Goal: Task Accomplishment & Management: Use online tool/utility

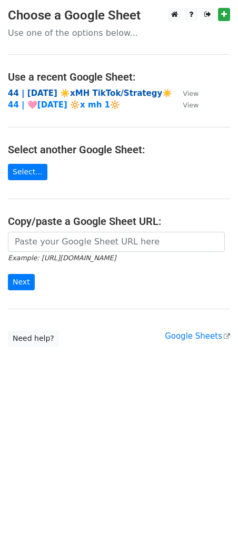
click at [101, 92] on strong "44 | AUG 5 ☀️xMH TikTok/Strategy☀️" at bounding box center [90, 92] width 164 height 9
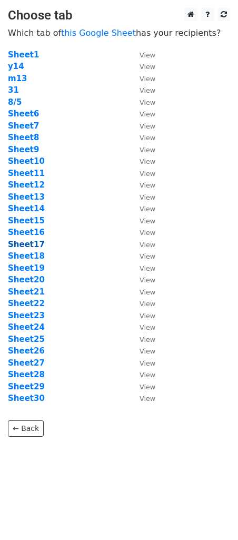
click at [30, 242] on strong "Sheet17" at bounding box center [26, 244] width 37 height 9
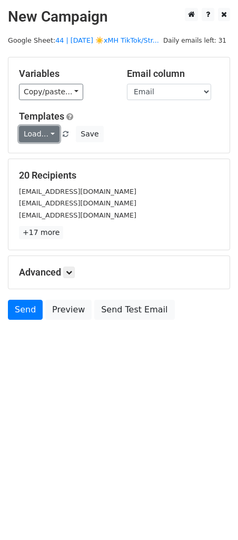
click at [39, 128] on link "Load..." at bounding box center [39, 134] width 41 height 16
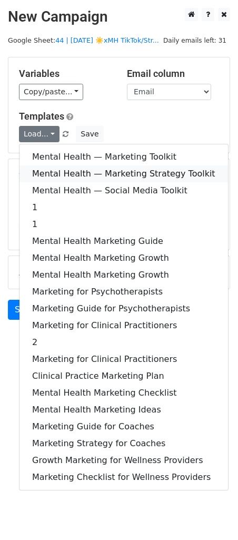
click at [43, 168] on link "Mental Health — Marketing Strategy Toolkit" at bounding box center [123, 173] width 209 height 17
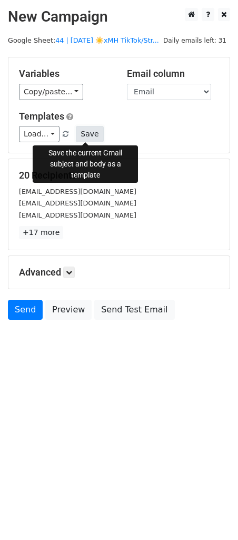
click at [93, 132] on button "Save" at bounding box center [89, 134] width 27 height 16
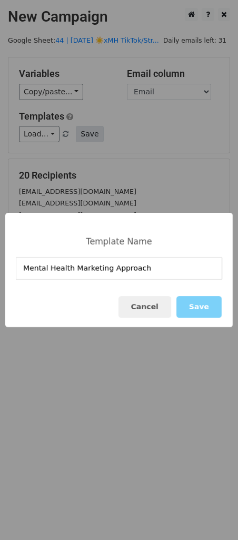
type input "Mental Health Marketing Approach"
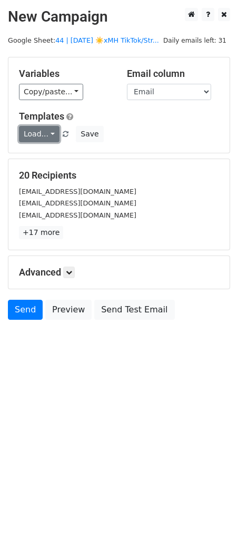
click at [48, 135] on link "Load..." at bounding box center [39, 134] width 41 height 16
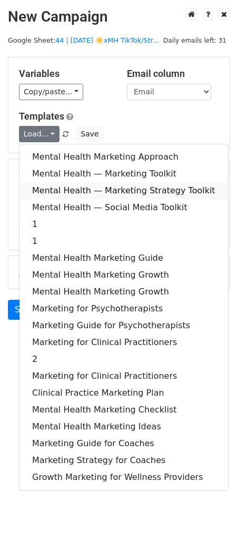
click at [47, 186] on link "Mental Health — Marketing Strategy Toolkit" at bounding box center [123, 190] width 209 height 17
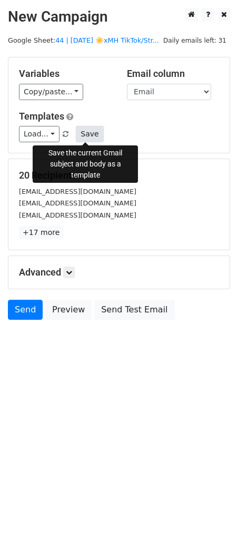
click at [80, 126] on button "Save" at bounding box center [89, 134] width 27 height 16
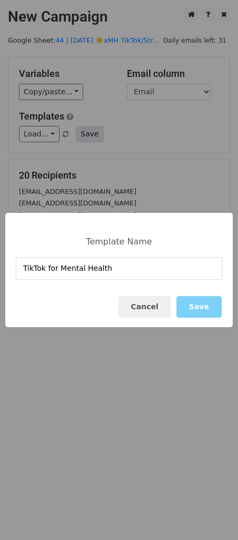
type input "TikTok for Mental Health"
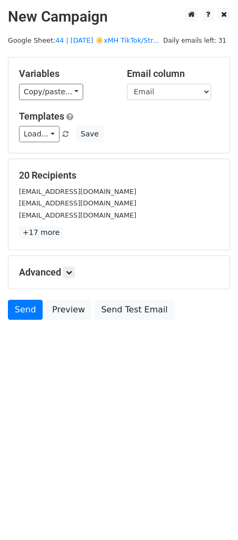
click at [46, 375] on html "New Campaign Daily emails left: 31 Google Sheet: 44 | AUG 5 ☀️xMH TikTok/Str...…" at bounding box center [119, 270] width 238 height 540
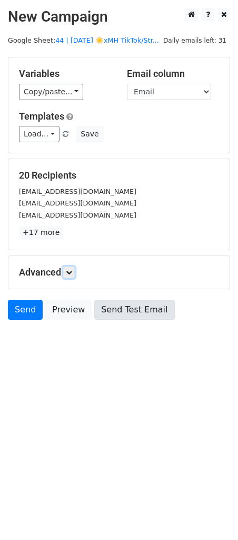
drag, startPoint x: 69, startPoint y: 274, endPoint x: 93, endPoint y: 313, distance: 46.1
click at [69, 274] on icon at bounding box center [69, 272] width 6 height 6
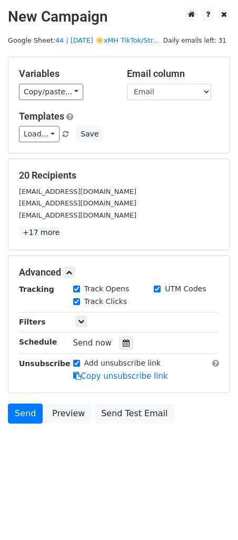
click at [122, 350] on div "Tracking Track Opens UTM Codes Track Clicks Filters Only include spreadsheet ro…" at bounding box center [119, 332] width 200 height 98
click at [123, 345] on icon at bounding box center [126, 342] width 7 height 7
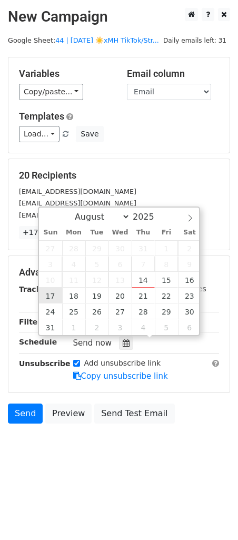
type input "2025-08-17 12:00"
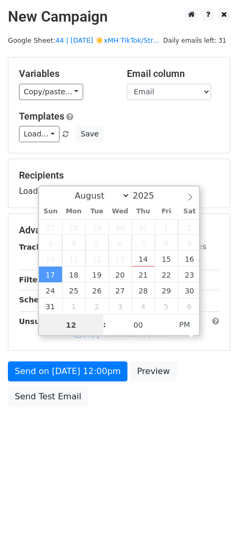
type input "8"
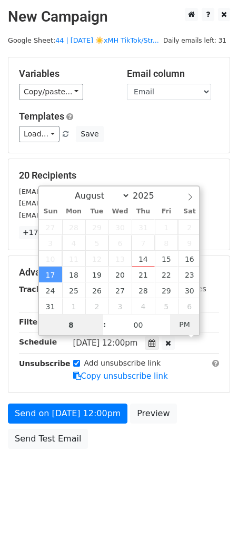
type input "2025-08-17 08:00"
type input "08"
click at [186, 324] on span "PM" at bounding box center [184, 324] width 29 height 21
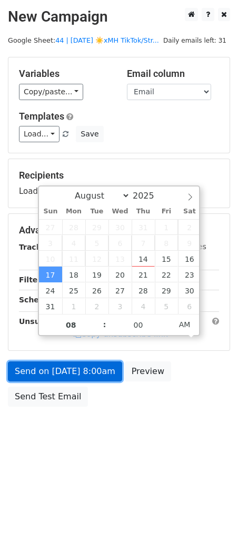
click at [101, 367] on link "Send on Aug 17 at 8:00am" at bounding box center [65, 371] width 114 height 20
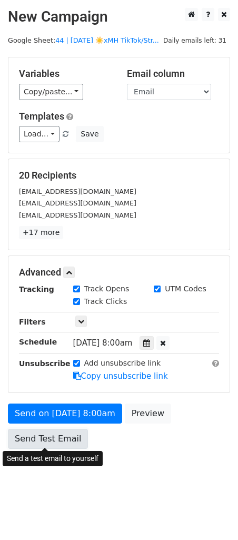
click at [35, 440] on link "Send Test Email" at bounding box center [48, 439] width 80 height 20
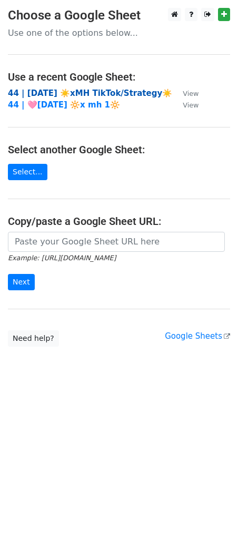
click at [101, 96] on strong "44 | AUG 5 ☀️xMH TikTok/Strategy☀️" at bounding box center [90, 92] width 164 height 9
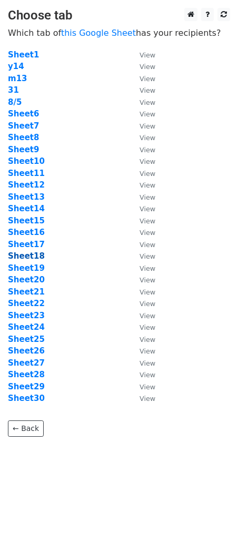
click at [30, 259] on strong "Sheet18" at bounding box center [26, 255] width 37 height 9
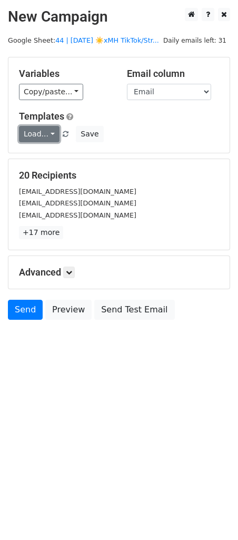
click at [39, 131] on link "Load..." at bounding box center [39, 134] width 41 height 16
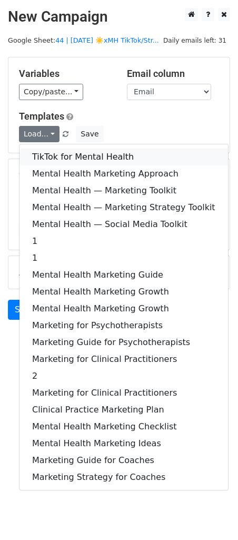
click at [43, 159] on link "TikTok for Mental Health" at bounding box center [123, 157] width 209 height 17
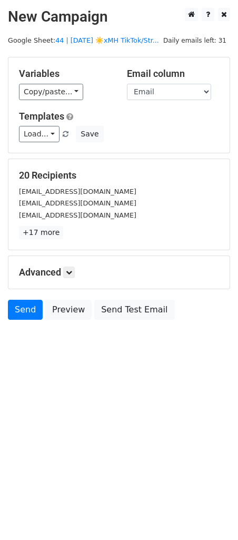
click at [67, 278] on div "Advanced Tracking Track Opens UTM Codes Track Clicks Filters Only include sprea…" at bounding box center [118, 272] width 221 height 33
click at [75, 278] on div "Advanced Tracking Track Opens UTM Codes Track Clicks Filters Only include sprea…" at bounding box center [118, 272] width 221 height 33
click at [72, 273] on icon at bounding box center [69, 272] width 6 height 6
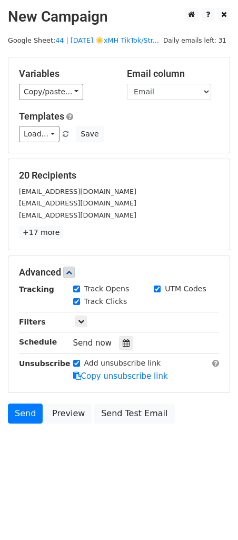
click at [114, 334] on div "Tracking Track Opens UTM Codes Track Clicks Filters Only include spreadsheet ro…" at bounding box center [119, 332] width 200 height 98
click at [123, 341] on icon at bounding box center [126, 342] width 7 height 7
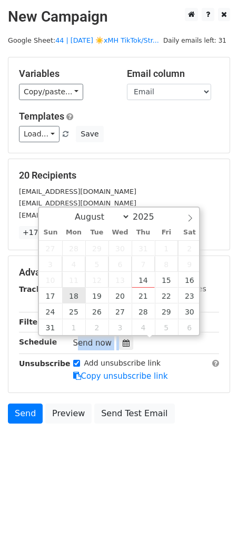
type input "2025-08-18 12:00"
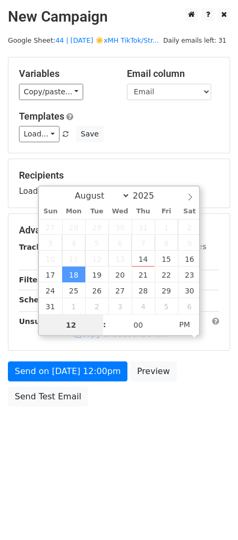
type input "9"
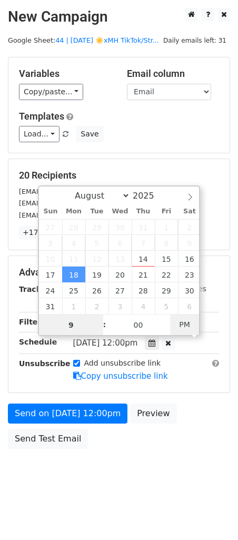
type input "2025-08-18 09:00"
type input "09"
click at [194, 320] on span "PM" at bounding box center [184, 324] width 29 height 21
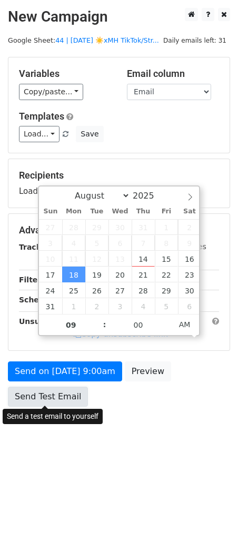
click at [57, 401] on link "Send Test Email" at bounding box center [48, 397] width 80 height 20
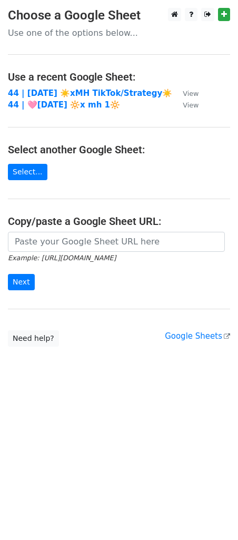
click at [90, 98] on td "44 | [DATE] ☀️xMH TikTok/Strategy☀️" at bounding box center [90, 93] width 164 height 12
click at [90, 95] on strong "44 | [DATE] ☀️xMH TikTok/Strategy☀️" at bounding box center [90, 92] width 164 height 9
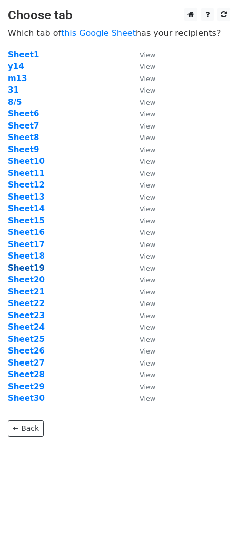
click at [31, 265] on strong "Sheet19" at bounding box center [26, 267] width 37 height 9
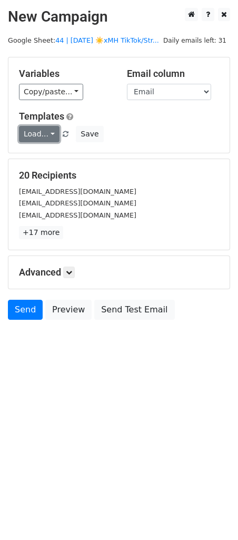
click at [34, 134] on link "Load..." at bounding box center [39, 134] width 41 height 16
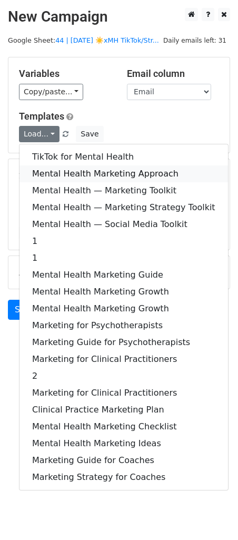
click at [37, 168] on link "Mental Health Marketing Approach" at bounding box center [123, 173] width 209 height 17
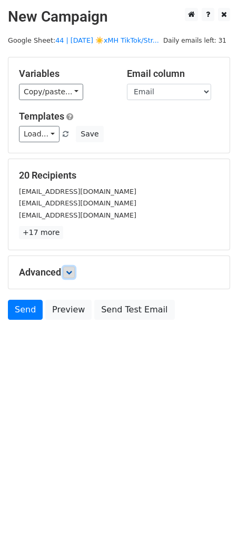
click at [71, 268] on link at bounding box center [69, 272] width 12 height 12
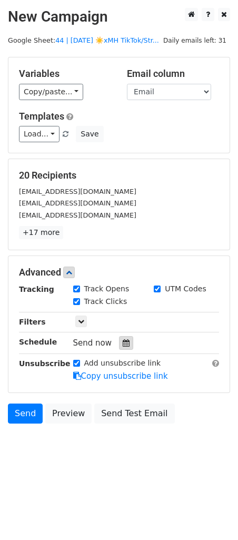
click at [124, 347] on div at bounding box center [126, 343] width 14 height 14
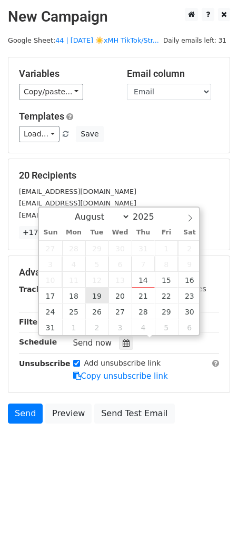
type input "2025-08-19 12:00"
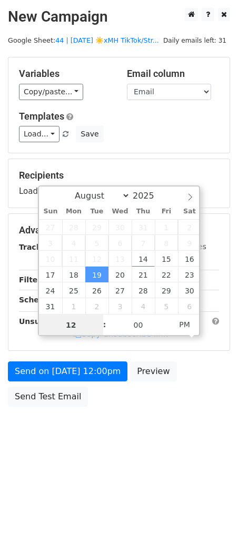
type input "9"
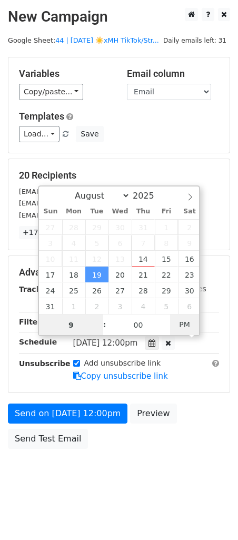
type input "2025-08-19 09:00"
type input "09"
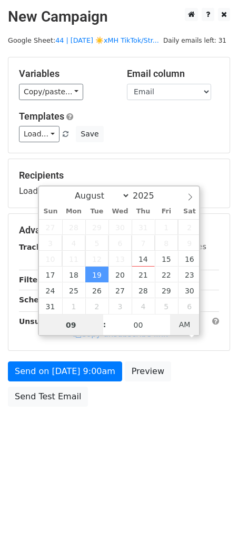
click at [179, 321] on span "AM" at bounding box center [184, 324] width 29 height 21
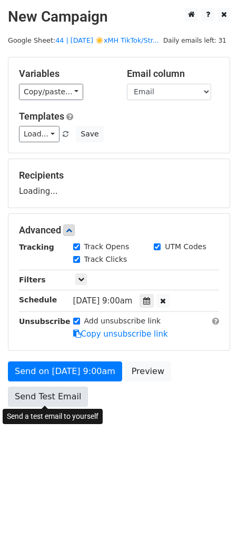
click at [44, 402] on div "Send on Aug 19 at 9:00am Preview Send Test Email" at bounding box center [119, 386] width 238 height 51
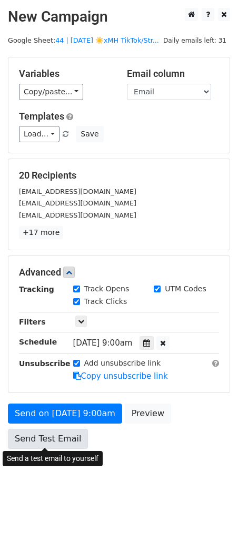
click at [40, 432] on link "Send Test Email" at bounding box center [48, 439] width 80 height 20
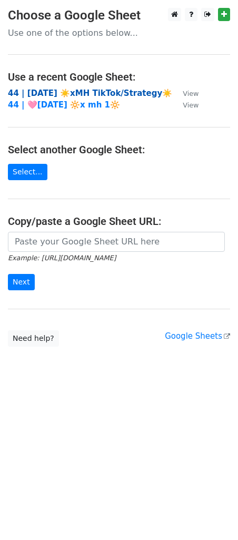
click at [85, 93] on strong "44 | [DATE] ☀️xMH TikTok/Strategy☀️" at bounding box center [90, 92] width 164 height 9
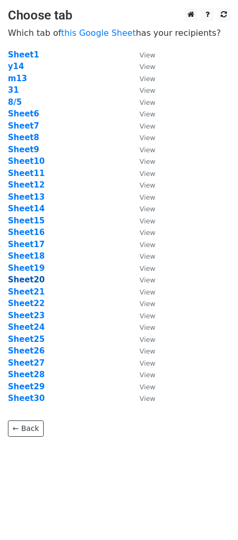
click at [30, 277] on strong "Sheet20" at bounding box center [26, 279] width 37 height 9
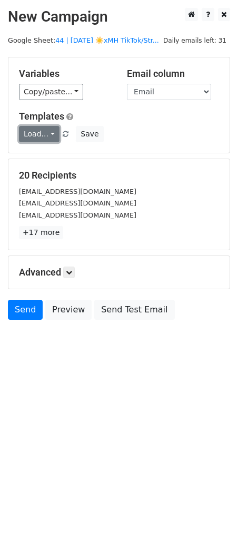
click at [39, 132] on link "Load..." at bounding box center [39, 134] width 41 height 16
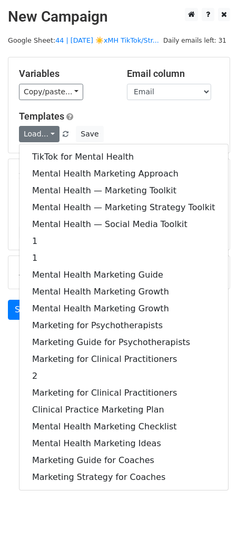
click at [44, 147] on div "TikTok for Mental Health Mental Health Marketing Approach Mental Health — Marke…" at bounding box center [124, 317] width 210 height 347
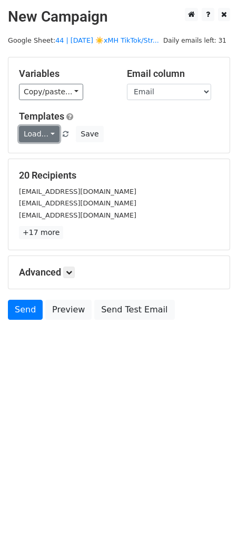
click at [41, 132] on link "Load..." at bounding box center [39, 134] width 41 height 16
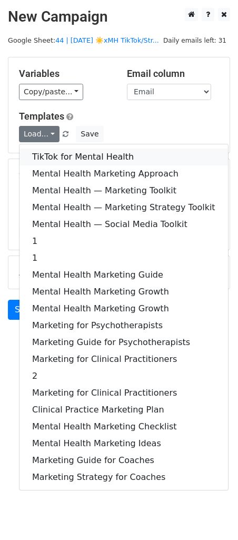
click at [41, 152] on link "TikTok for Mental Health" at bounding box center [123, 157] width 209 height 17
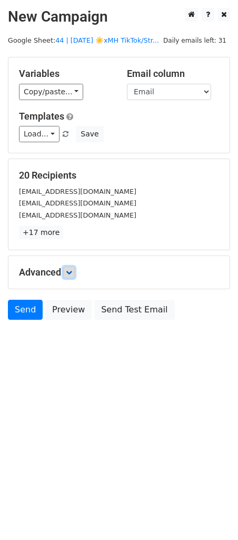
click at [75, 272] on link at bounding box center [69, 272] width 12 height 12
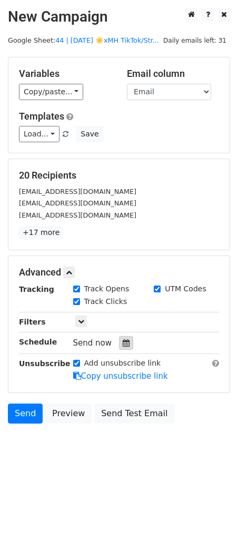
click at [123, 344] on icon at bounding box center [126, 342] width 7 height 7
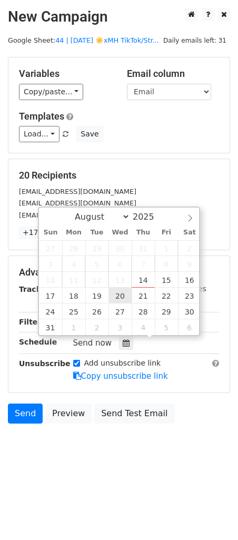
type input "2025-08-20 12:00"
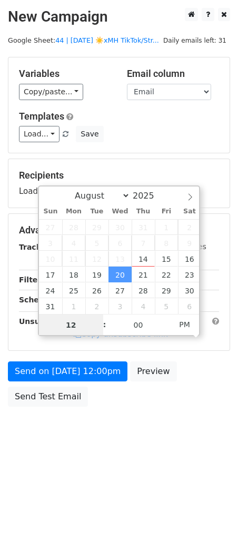
type input "8"
type input "2025-08-20 08:00"
type input "08"
click at [176, 319] on span "PM" at bounding box center [184, 324] width 29 height 21
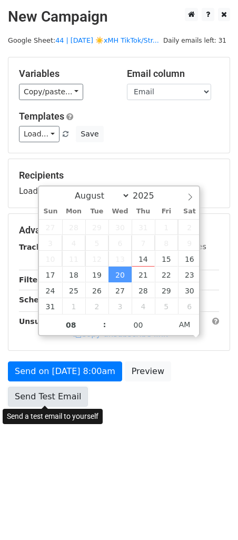
click at [57, 400] on link "Send Test Email" at bounding box center [48, 397] width 80 height 20
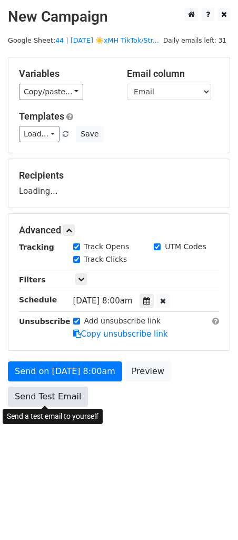
click at [41, 395] on link "Send Test Email" at bounding box center [48, 397] width 80 height 20
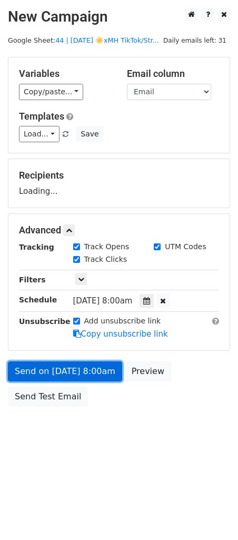
click at [48, 371] on link "Send on Aug 20 at 8:00am" at bounding box center [65, 371] width 114 height 20
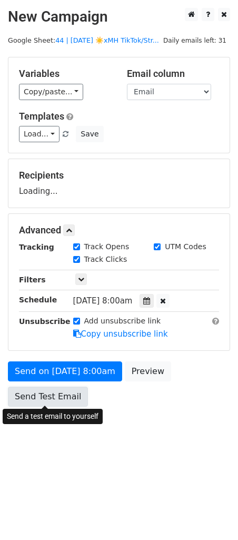
click at [46, 396] on link "Send Test Email" at bounding box center [48, 397] width 80 height 20
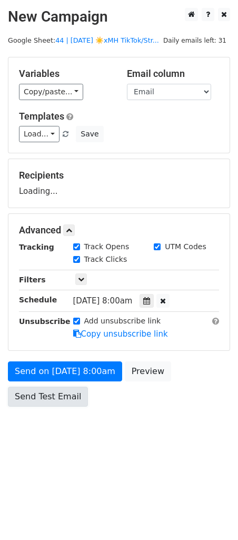
click at [46, 396] on link "Send Test Email" at bounding box center [48, 397] width 80 height 20
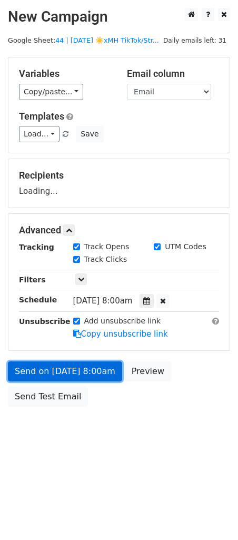
click at [53, 363] on link "Send on Aug 20 at 8:00am" at bounding box center [65, 371] width 114 height 20
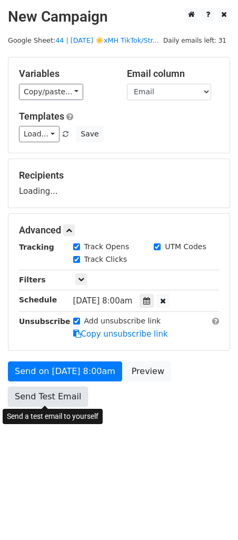
click at [38, 401] on link "Send Test Email" at bounding box center [48, 397] width 80 height 20
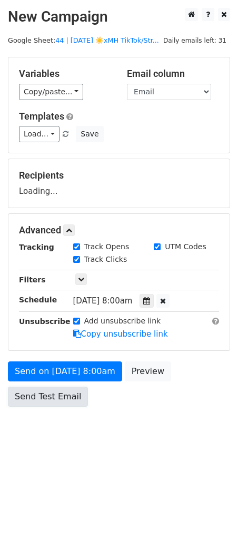
click at [52, 397] on link "Send Test Email" at bounding box center [48, 397] width 80 height 20
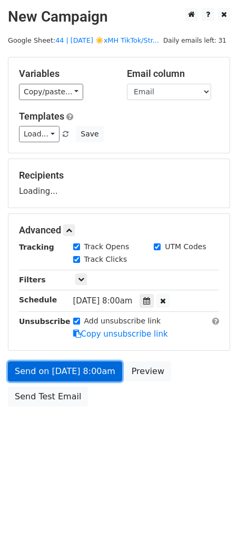
click at [65, 361] on link "Send on Aug 20 at 8:00am" at bounding box center [65, 371] width 114 height 20
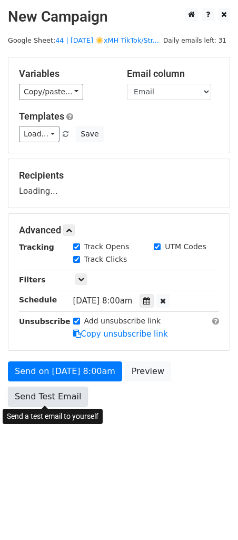
click at [56, 390] on link "Send Test Email" at bounding box center [48, 397] width 80 height 20
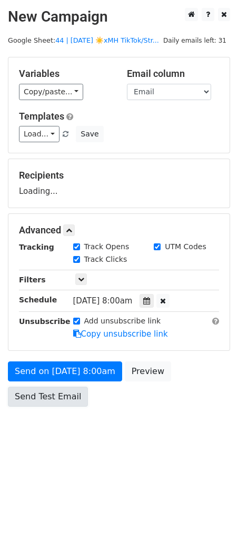
click at [56, 390] on link "Send Test Email" at bounding box center [48, 397] width 80 height 20
click at [56, 392] on link "Send Test Email" at bounding box center [48, 397] width 80 height 20
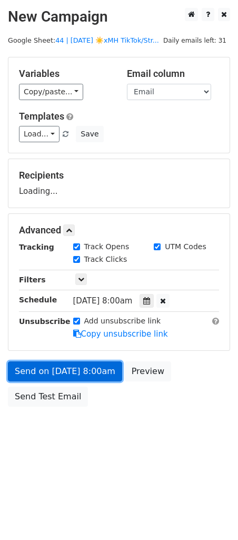
click at [64, 368] on link "Send on Aug 20 at 8:00am" at bounding box center [65, 371] width 114 height 20
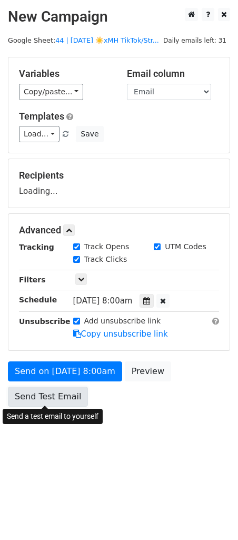
click at [53, 397] on link "Send Test Email" at bounding box center [48, 397] width 80 height 20
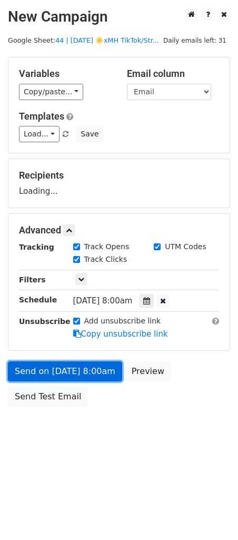
click at [67, 368] on link "Send on Aug 20 at 8:00am" at bounding box center [65, 371] width 114 height 20
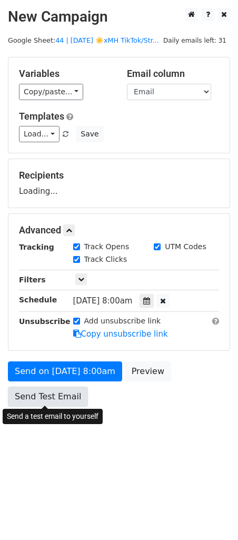
click at [56, 395] on link "Send Test Email" at bounding box center [48, 397] width 80 height 20
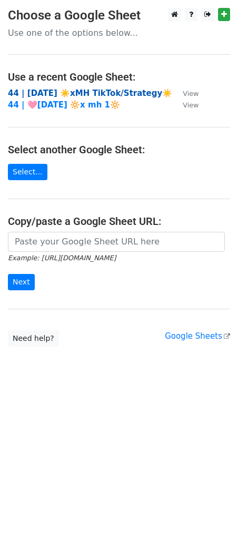
click at [67, 90] on strong "44 | [DATE] ☀️xMH TikTok/Strategy☀️" at bounding box center [90, 92] width 164 height 9
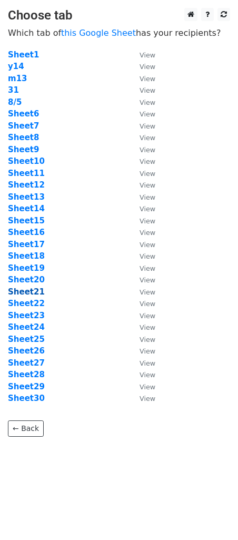
click at [35, 290] on strong "Sheet21" at bounding box center [26, 291] width 37 height 9
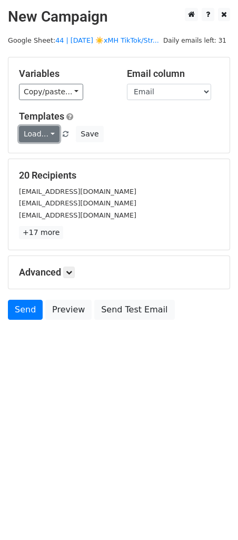
click at [43, 138] on link "Load..." at bounding box center [39, 134] width 41 height 16
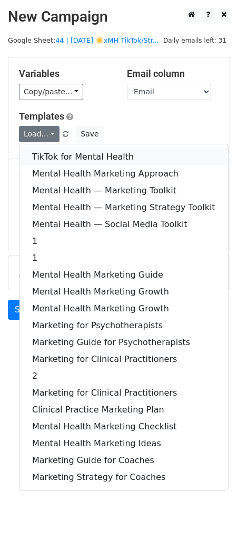
click at [43, 157] on link "TikTok for Mental Health" at bounding box center [123, 157] width 209 height 17
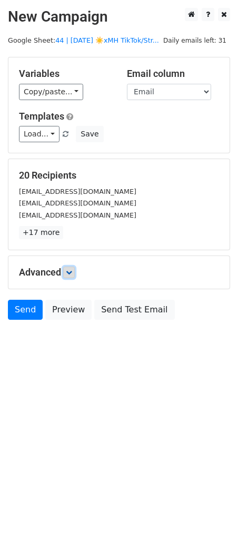
click at [72, 269] on icon at bounding box center [69, 272] width 6 height 6
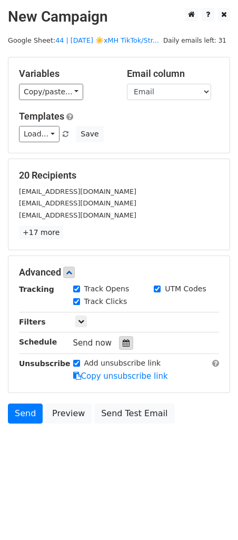
click at [124, 343] on icon at bounding box center [126, 342] width 7 height 7
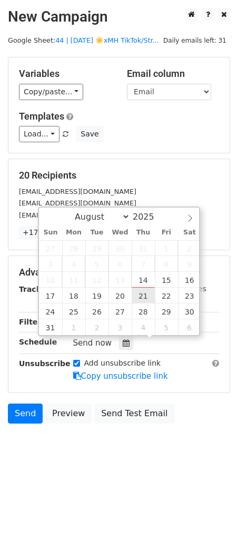
type input "2025-08-21 12:00"
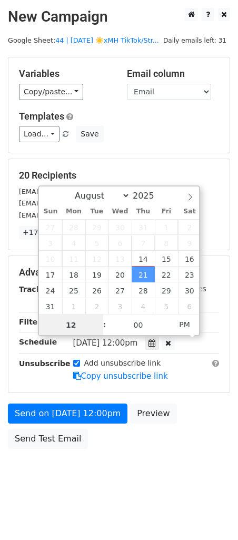
type input "9"
type input "2025-08-21 09:00"
type input "09"
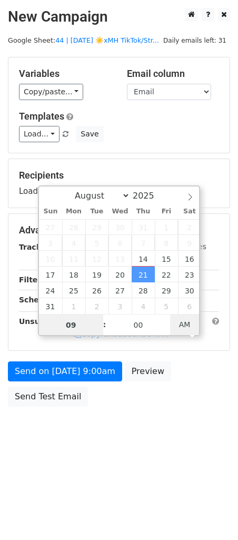
click at [182, 319] on span "AM" at bounding box center [184, 324] width 29 height 21
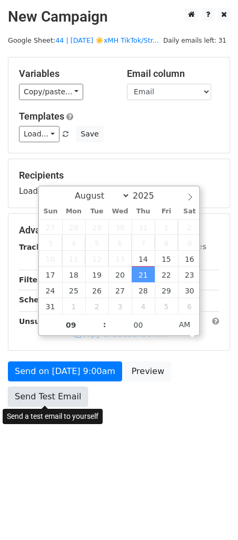
click at [59, 401] on link "Send Test Email" at bounding box center [48, 397] width 80 height 20
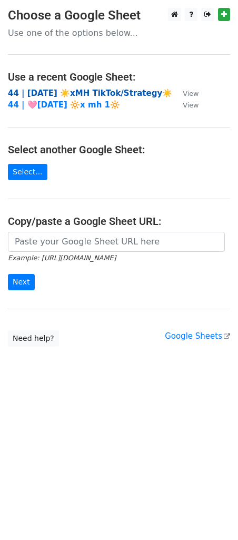
click at [62, 88] on strong "44 | AUG 5 ☀️xMH TikTok/Strategy☀️" at bounding box center [90, 92] width 164 height 9
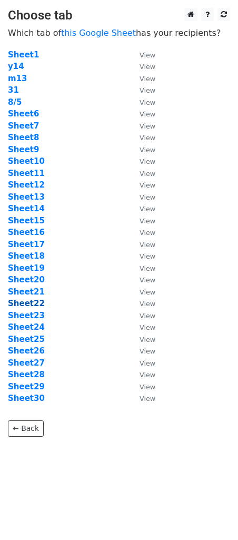
click at [25, 301] on strong "Sheet22" at bounding box center [26, 303] width 37 height 9
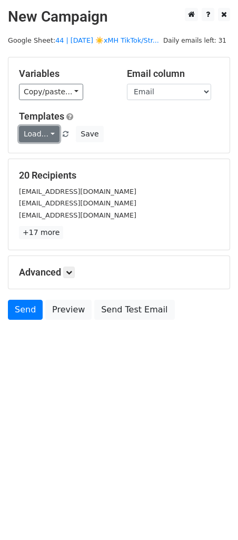
click at [36, 129] on link "Load..." at bounding box center [39, 134] width 41 height 16
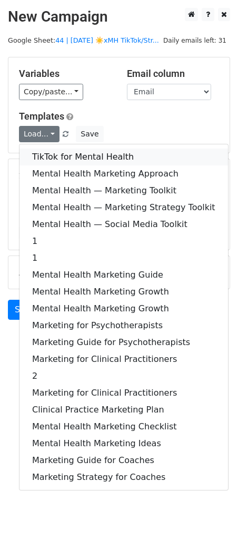
click at [46, 152] on link "TikTok for Mental Health" at bounding box center [123, 157] width 209 height 17
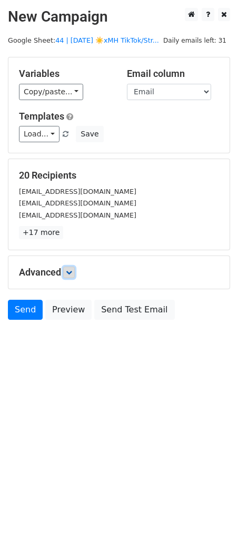
click at [72, 270] on icon at bounding box center [69, 272] width 6 height 6
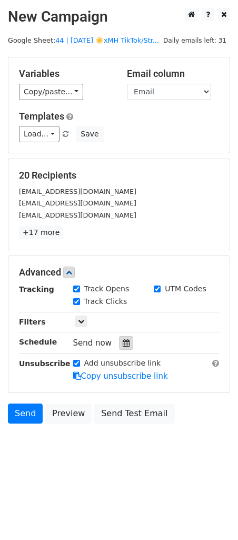
click at [123, 345] on icon at bounding box center [126, 342] width 7 height 7
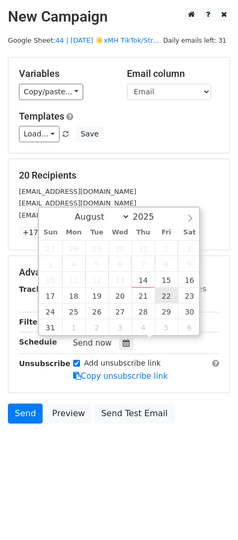
type input "2025-08-22 12:00"
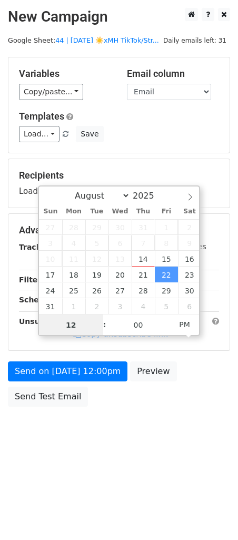
type input "9"
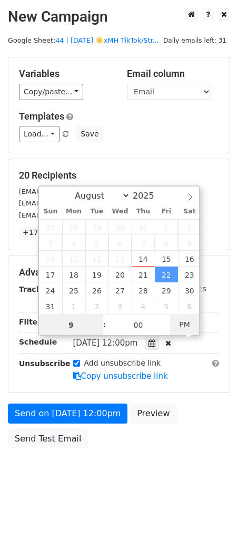
type input "2025-08-22 09:00"
type input "09"
click at [194, 317] on span "PM" at bounding box center [184, 324] width 29 height 21
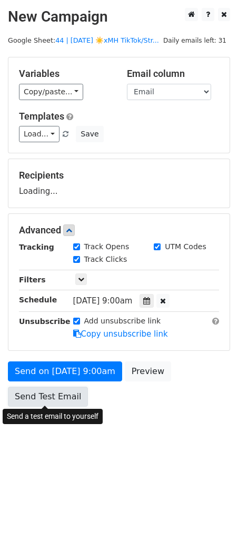
click at [68, 389] on link "Send Test Email" at bounding box center [48, 397] width 80 height 20
click at [47, 393] on link "Send Test Email" at bounding box center [48, 397] width 80 height 20
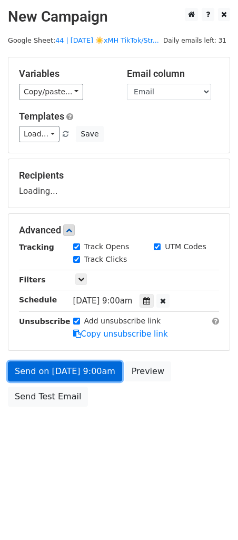
click at [36, 372] on link "Send on Aug 22 at 9:00am" at bounding box center [65, 371] width 114 height 20
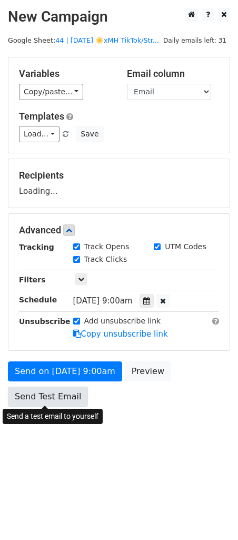
click at [34, 394] on link "Send Test Email" at bounding box center [48, 397] width 80 height 20
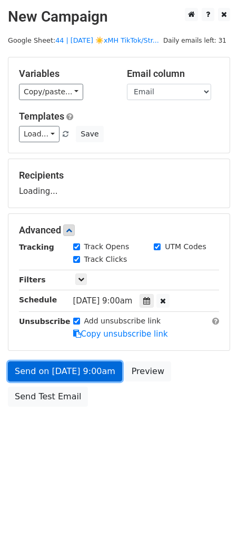
click at [37, 365] on link "Send on Aug 22 at 9:00am" at bounding box center [65, 371] width 114 height 20
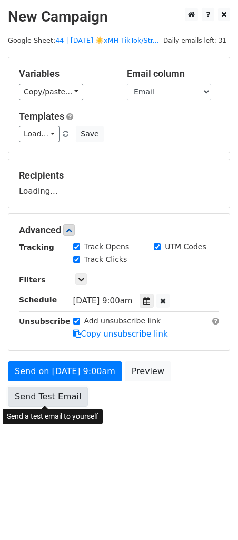
click at [33, 392] on link "Send Test Email" at bounding box center [48, 397] width 80 height 20
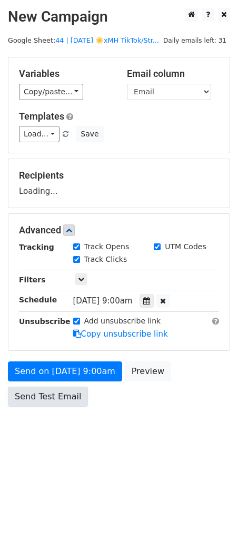
click at [33, 393] on link "Send Test Email" at bounding box center [48, 397] width 80 height 20
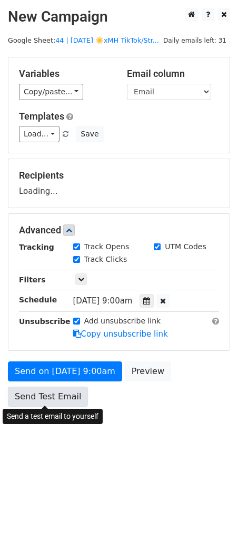
click at [58, 392] on link "Send Test Email" at bounding box center [48, 397] width 80 height 20
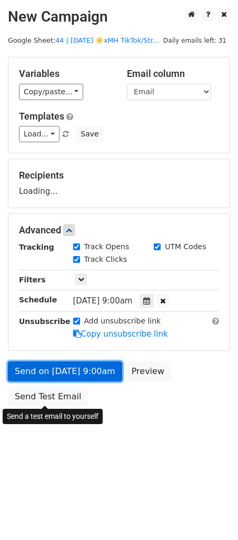
click at [54, 376] on link "Send on Aug 22 at 9:00am" at bounding box center [65, 371] width 114 height 20
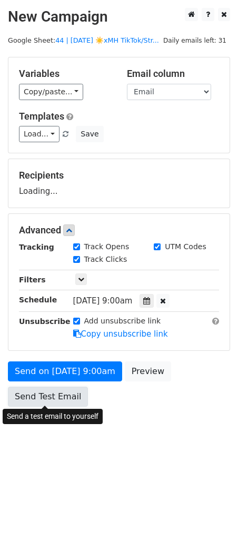
click at [53, 393] on link "Send Test Email" at bounding box center [48, 397] width 80 height 20
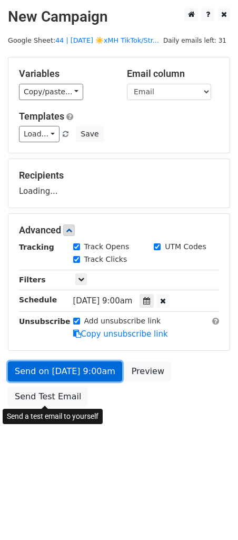
click at [43, 369] on link "Send on Aug 22 at 9:00am" at bounding box center [65, 371] width 114 height 20
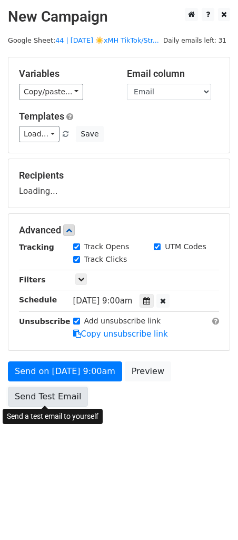
click at [39, 393] on link "Send Test Email" at bounding box center [48, 397] width 80 height 20
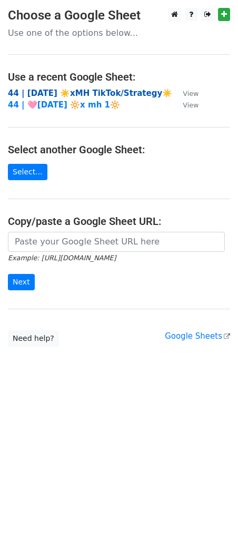
click at [51, 94] on strong "44 | [DATE] ☀️xMH TikTok/Strategy☀️" at bounding box center [90, 92] width 164 height 9
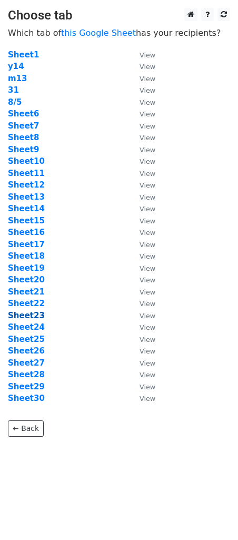
click at [32, 315] on strong "Sheet23" at bounding box center [26, 315] width 37 height 9
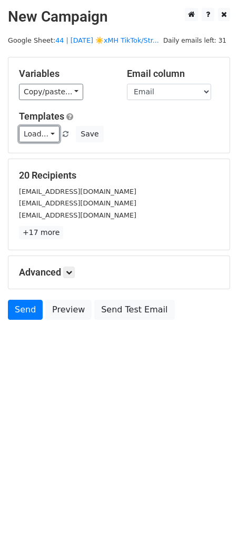
click at [27, 130] on link "Load..." at bounding box center [39, 134] width 41 height 16
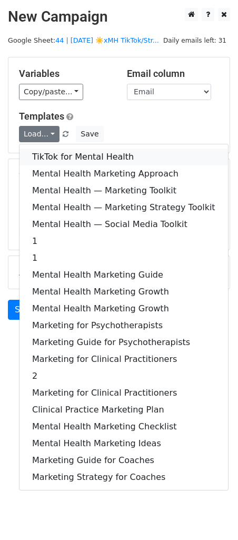
click at [38, 152] on link "TikTok for Mental Health" at bounding box center [123, 157] width 209 height 17
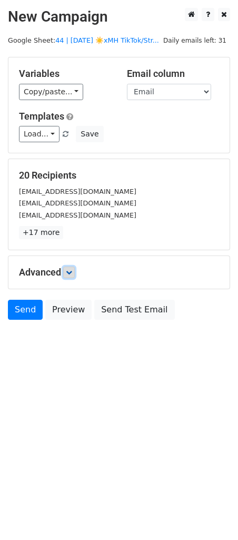
click at [75, 272] on link at bounding box center [69, 272] width 12 height 12
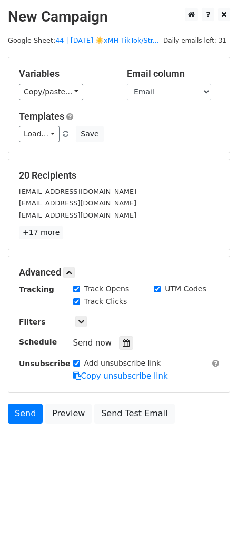
click at [118, 336] on div "Send now" at bounding box center [135, 343] width 124 height 14
click at [125, 343] on div at bounding box center [126, 343] width 14 height 14
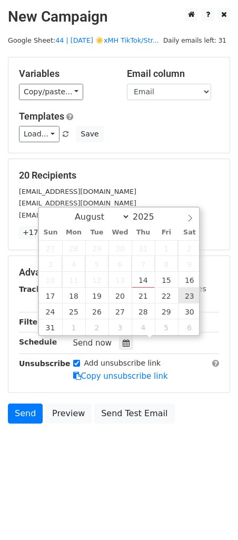
type input "2025-08-23 12:00"
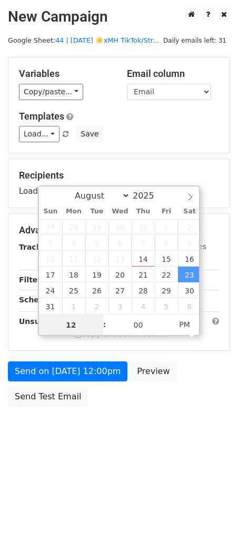
type input "8"
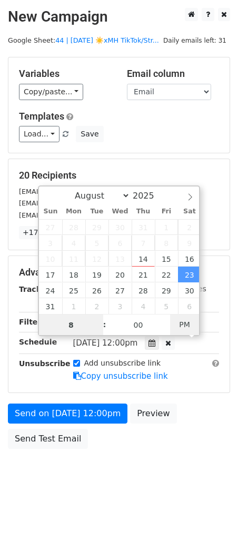
type input "2025-08-23 08:00"
type input "08"
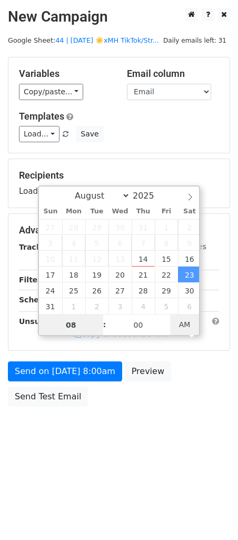
click at [186, 323] on span "AM" at bounding box center [184, 324] width 29 height 21
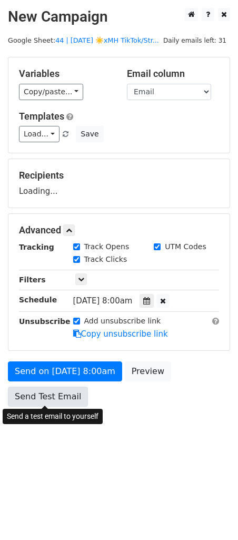
click at [56, 400] on link "Send Test Email" at bounding box center [48, 397] width 80 height 20
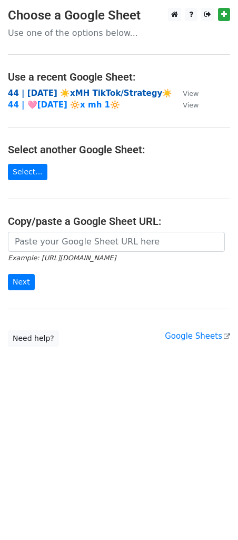
click at [84, 91] on strong "44 | [DATE] ☀️xMH TikTok/Strategy☀️" at bounding box center [90, 92] width 164 height 9
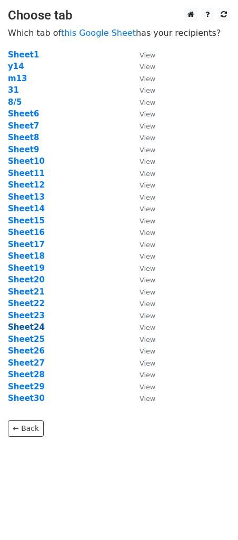
click at [32, 329] on strong "Sheet24" at bounding box center [26, 326] width 37 height 9
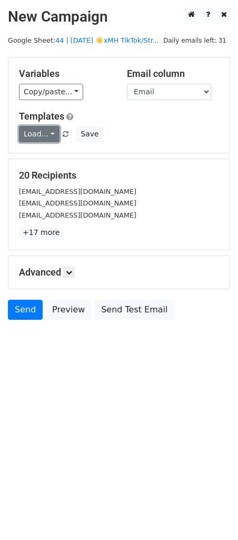
click at [39, 137] on link "Load..." at bounding box center [39, 134] width 41 height 16
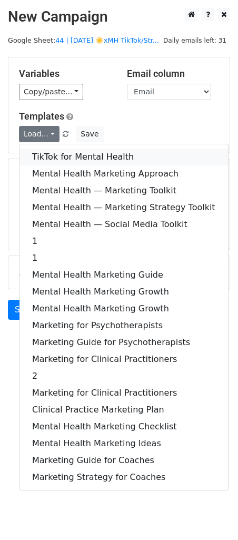
click at [42, 152] on link "TikTok for Mental Health" at bounding box center [123, 157] width 209 height 17
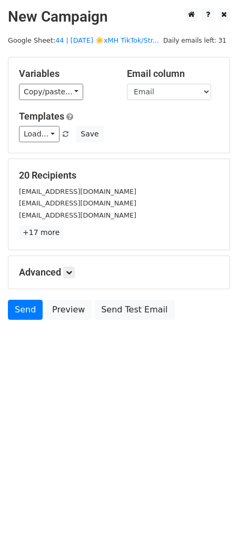
click at [74, 264] on div "Advanced Tracking Track Opens UTM Codes Track Clicks Filters Only include sprea…" at bounding box center [118, 272] width 221 height 33
drag, startPoint x: 69, startPoint y: 270, endPoint x: 106, endPoint y: 332, distance: 73.0
click at [69, 270] on icon at bounding box center [69, 272] width 6 height 6
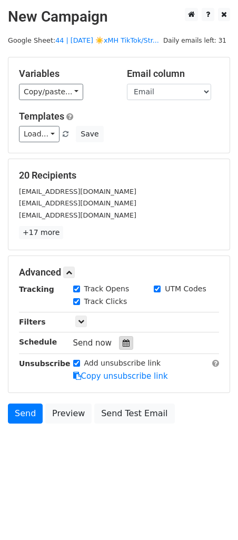
click at [119, 336] on div at bounding box center [126, 343] width 14 height 14
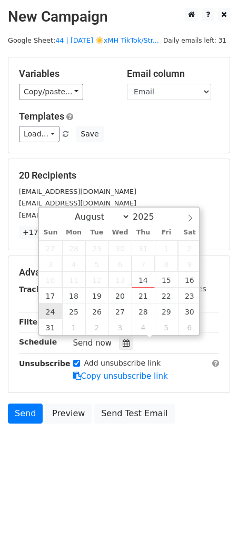
type input "2025-08-24 12:00"
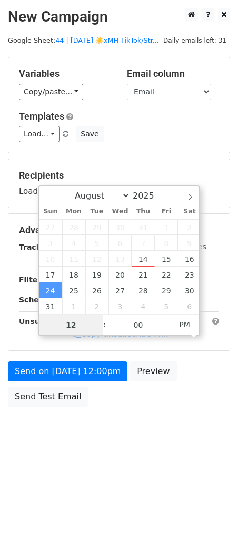
type input "9"
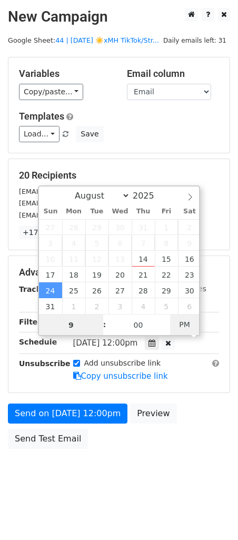
type input "2025-08-24 09:00"
type input "09"
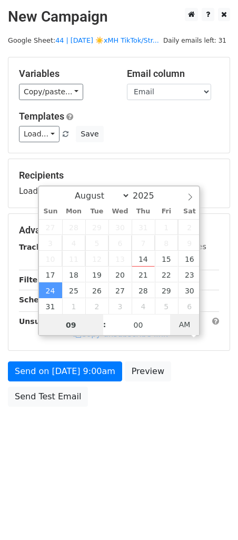
click at [187, 319] on span "AM" at bounding box center [184, 324] width 29 height 21
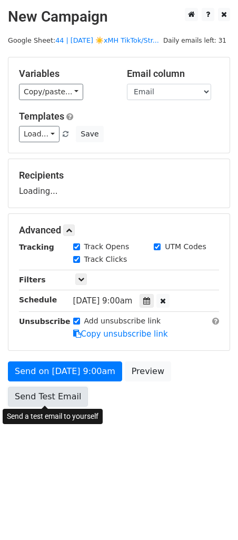
click at [53, 393] on link "Send Test Email" at bounding box center [48, 397] width 80 height 20
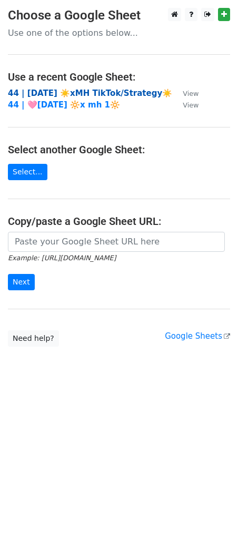
click at [58, 93] on strong "44 | [DATE] ☀️xMH TikTok/Strategy☀️" at bounding box center [90, 92] width 164 height 9
